Goal: Task Accomplishment & Management: Complete application form

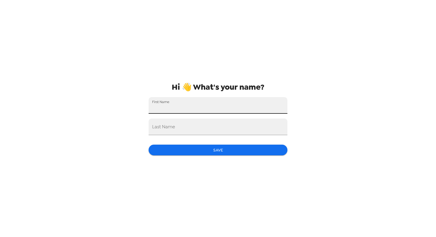
click at [212, 99] on input "First Name" at bounding box center [218, 105] width 139 height 17
type input "[PERSON_NAME]"
click at [211, 149] on button "Save" at bounding box center [218, 150] width 139 height 11
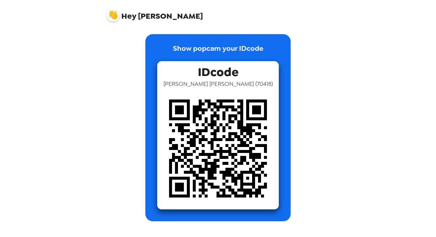
click at [223, 92] on img at bounding box center [218, 149] width 122 height 122
